Goal: Transaction & Acquisition: Obtain resource

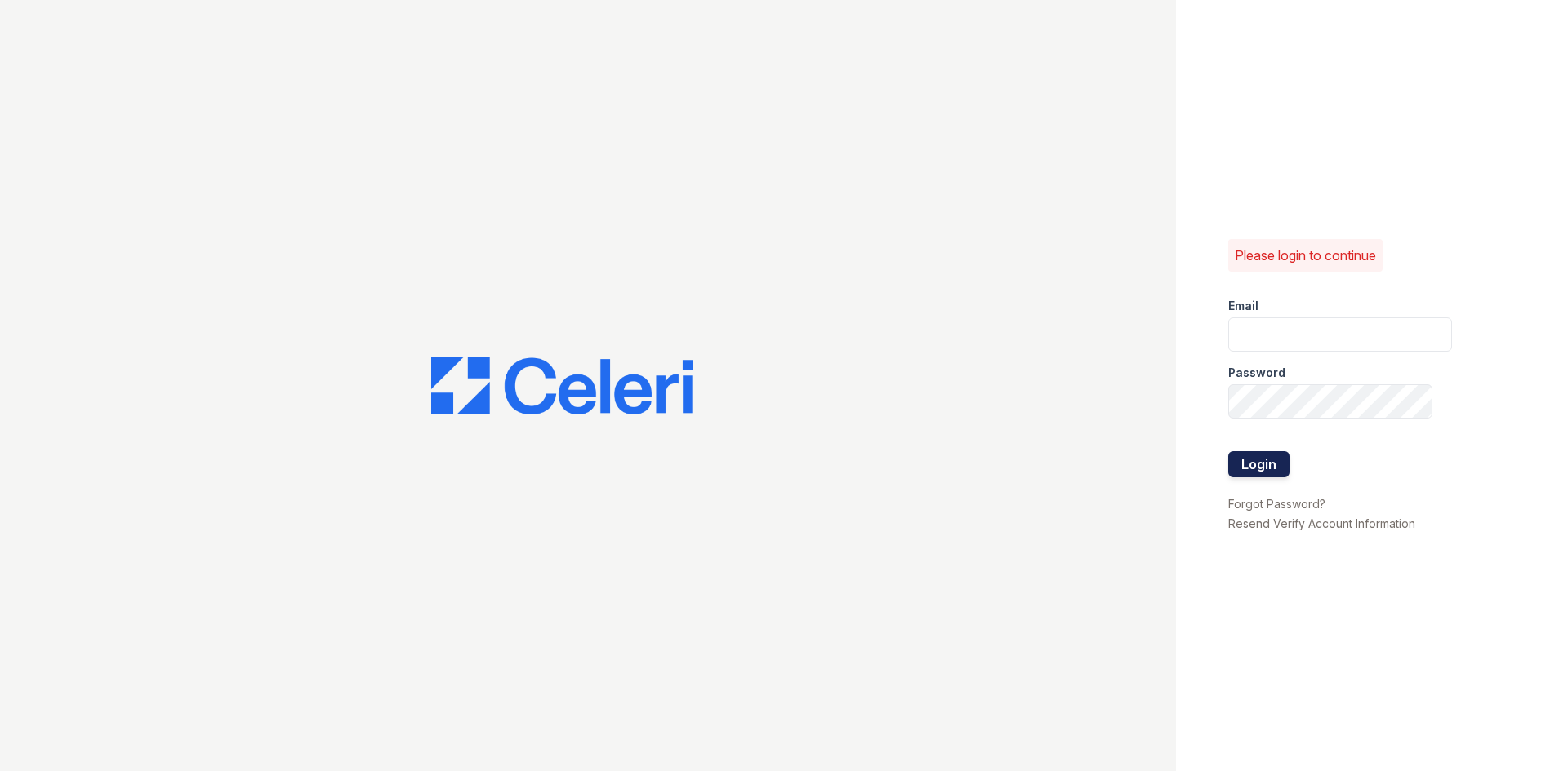
type input "tierini@mmgmgt.com"
click at [1265, 458] on button "Login" at bounding box center [1259, 465] width 61 height 27
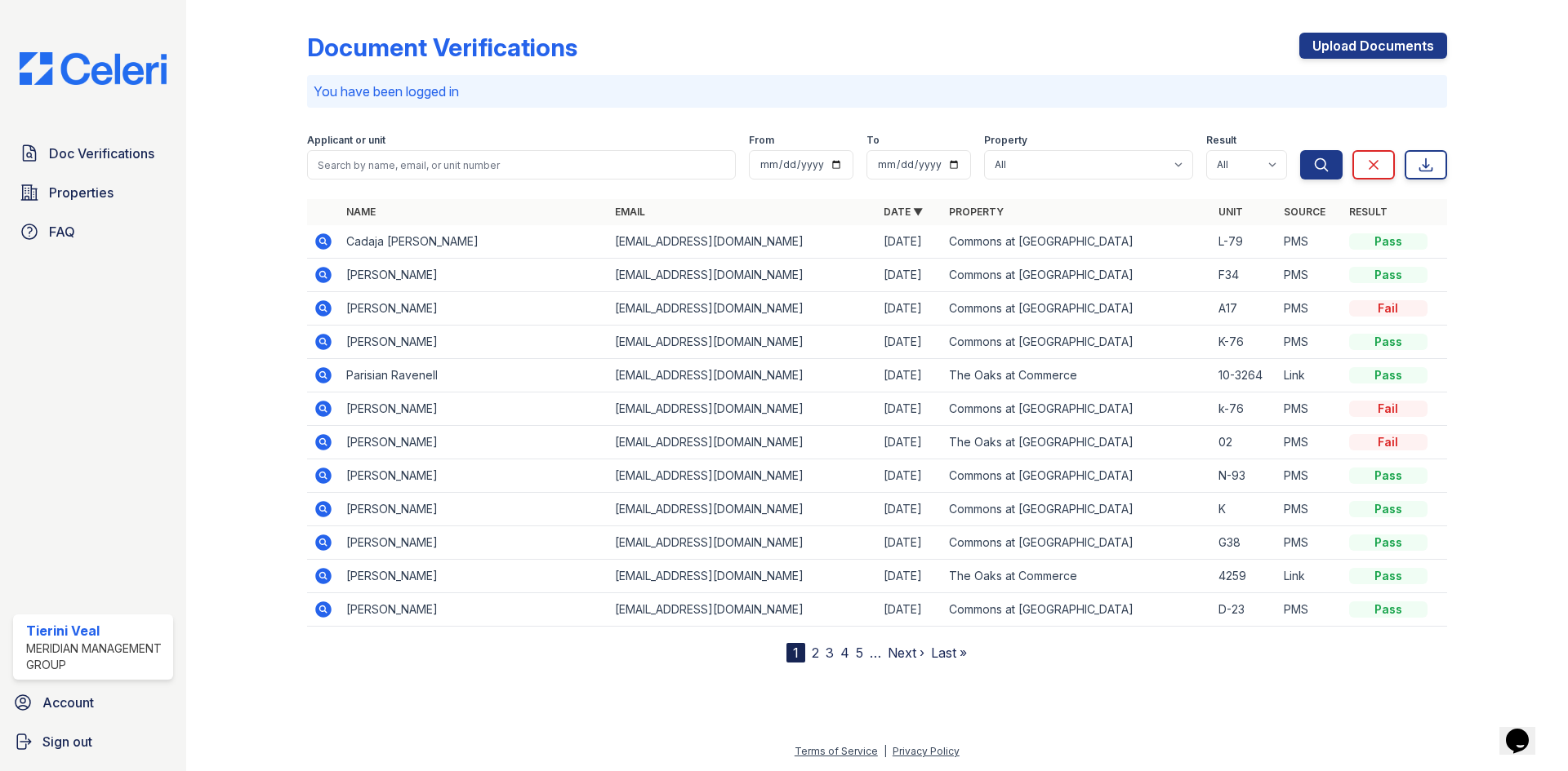
click at [814, 649] on link "2" at bounding box center [814, 653] width 7 height 17
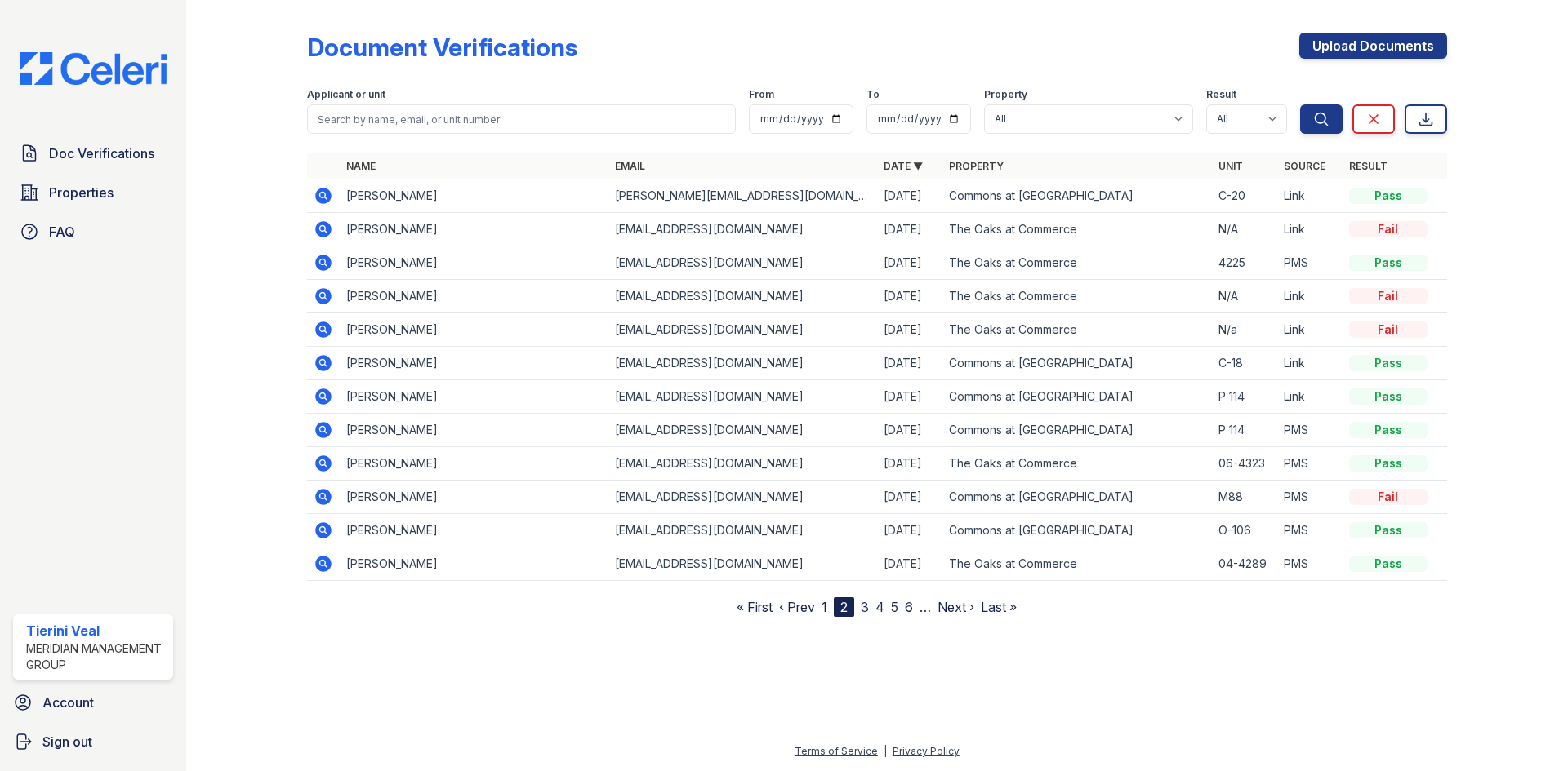
click at [322, 230] on icon at bounding box center [323, 230] width 20 height 20
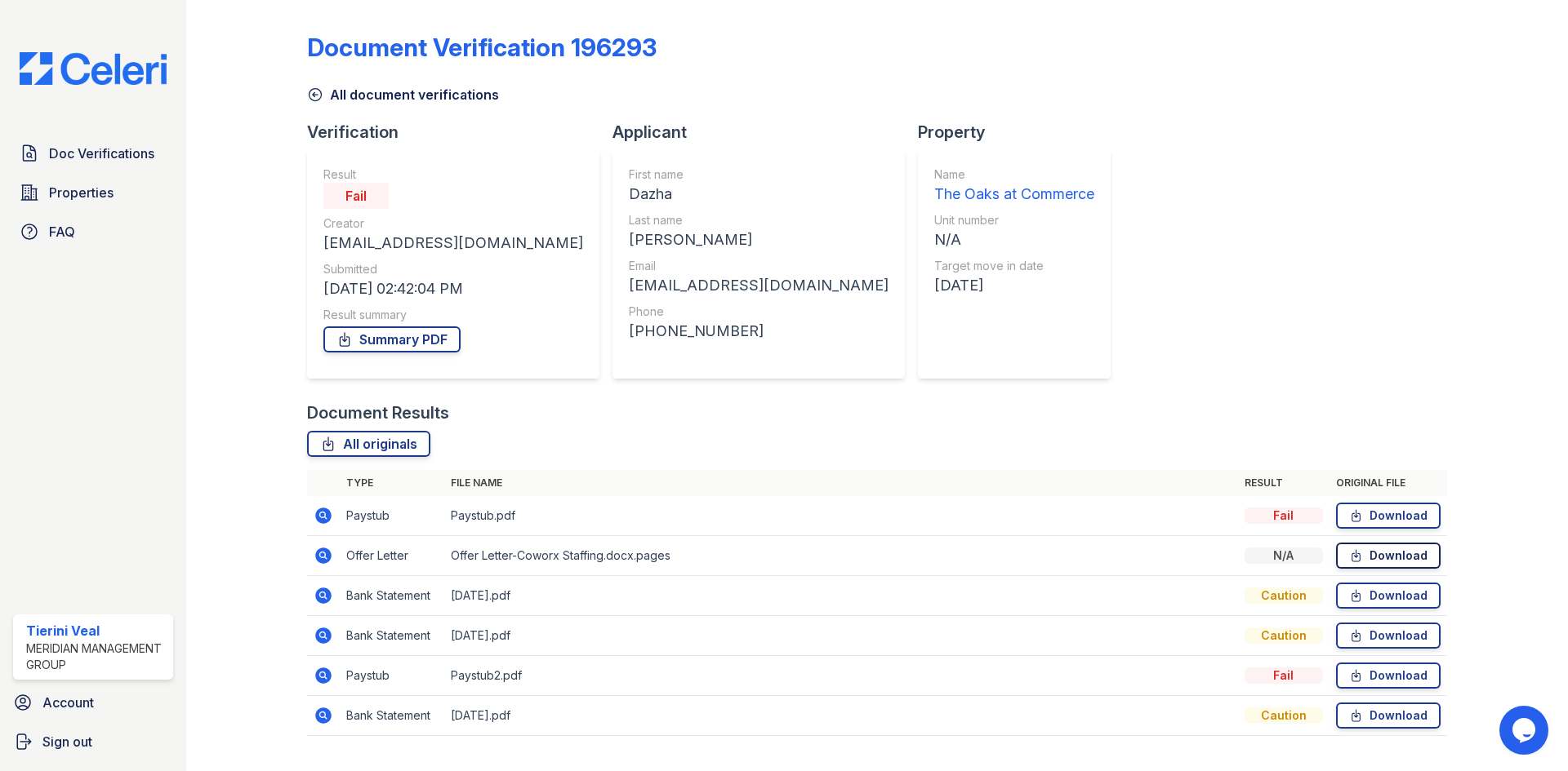
click at [1393, 556] on link "Download" at bounding box center [1388, 556] width 104 height 27
click at [1399, 552] on link "Download" at bounding box center [1388, 556] width 104 height 27
click at [1377, 674] on link "Download" at bounding box center [1388, 676] width 104 height 27
click at [1365, 514] on link "Download" at bounding box center [1388, 516] width 104 height 27
click at [431, 335] on link "Summary PDF" at bounding box center [392, 339] width 138 height 27
